Goal: Information Seeking & Learning: Learn about a topic

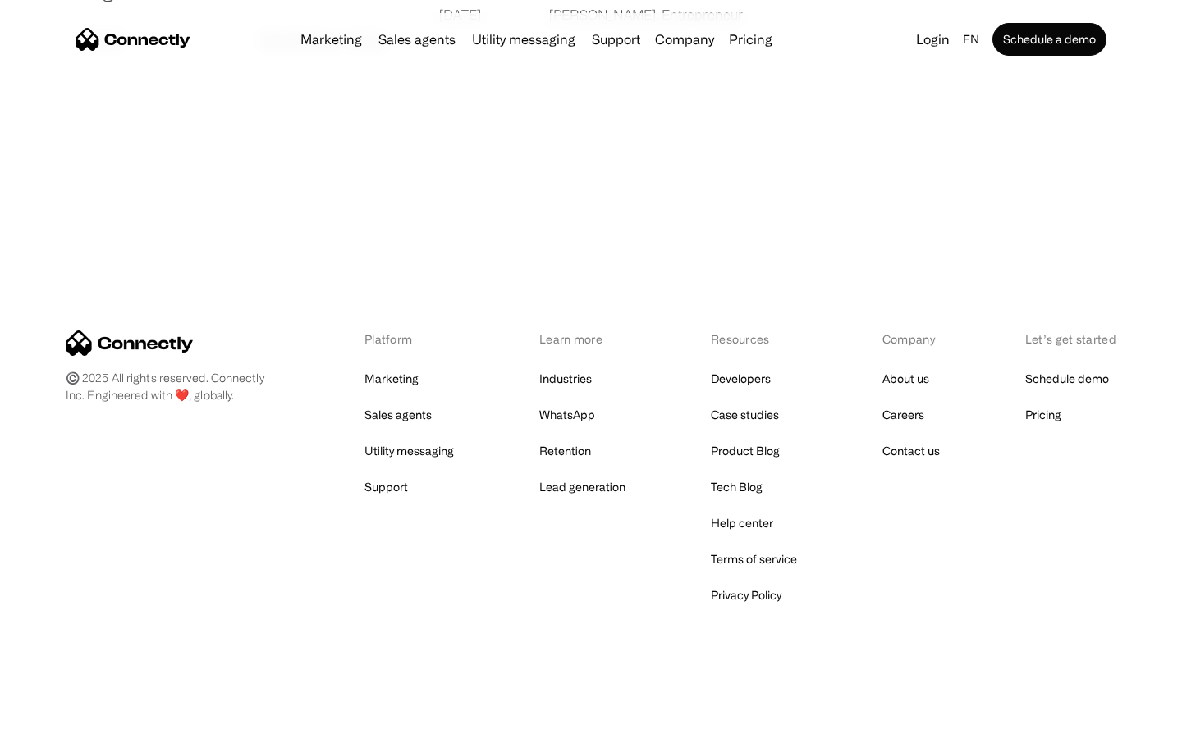
scroll to position [3152, 0]
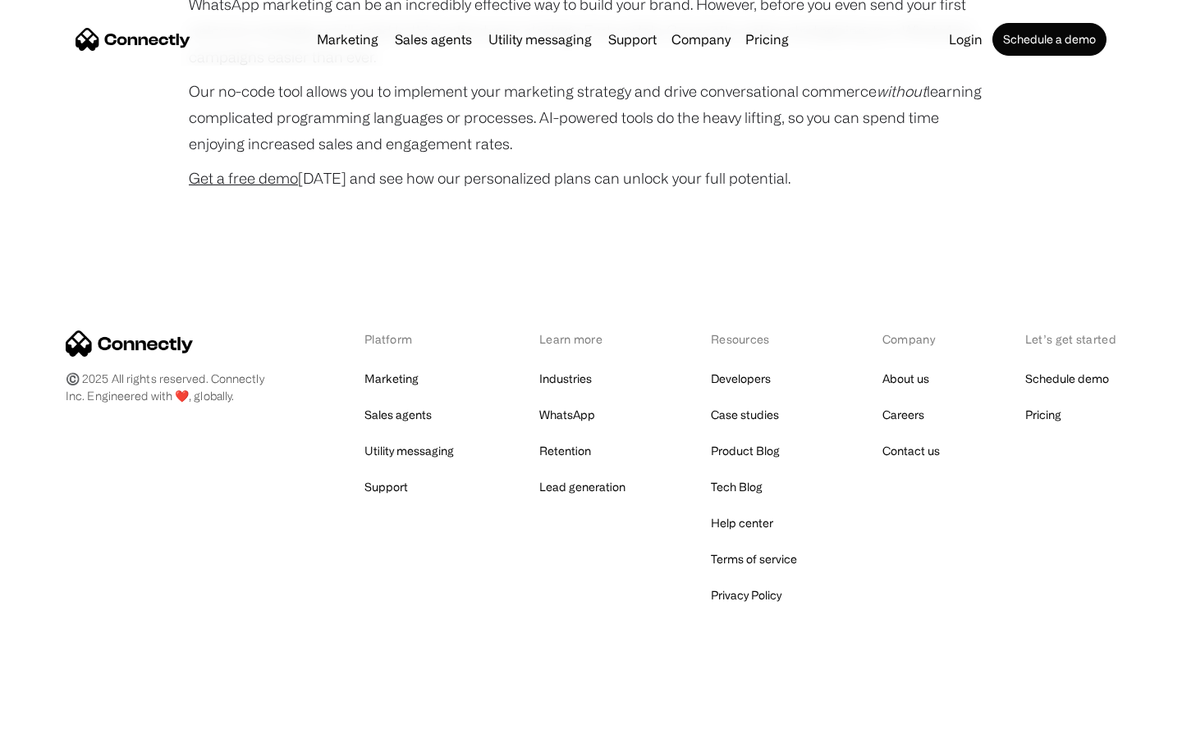
scroll to position [4445, 0]
